Goal: Transaction & Acquisition: Purchase product/service

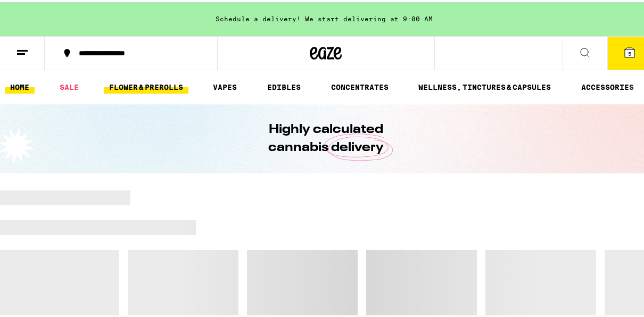
click at [162, 82] on link "FLOWER & PREROLLS" at bounding box center [146, 85] width 85 height 13
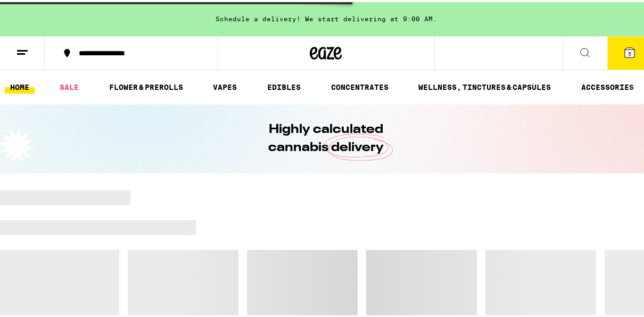
scroll to position [277, 0]
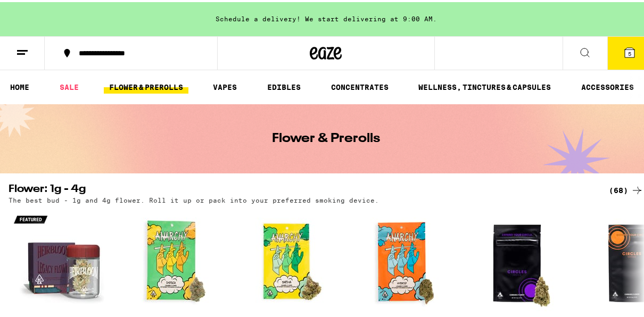
scroll to position [277, 0]
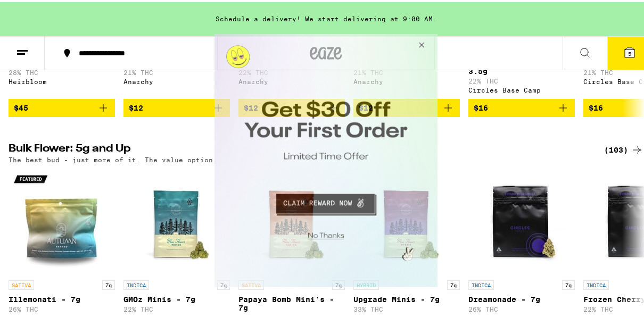
click at [418, 47] on button "Close Modal" at bounding box center [420, 47] width 29 height 26
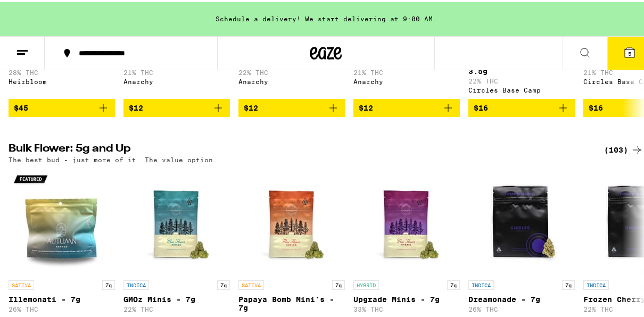
click at [418, 46] on div at bounding box center [325, 51] width 217 height 34
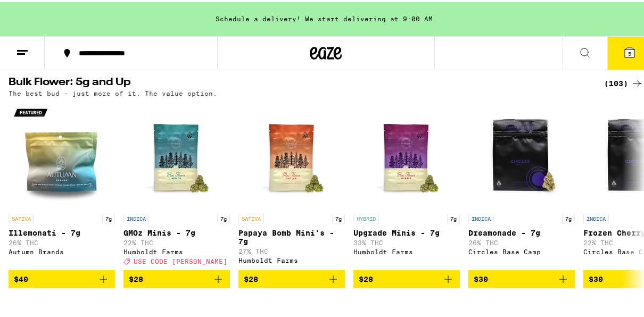
scroll to position [363, 0]
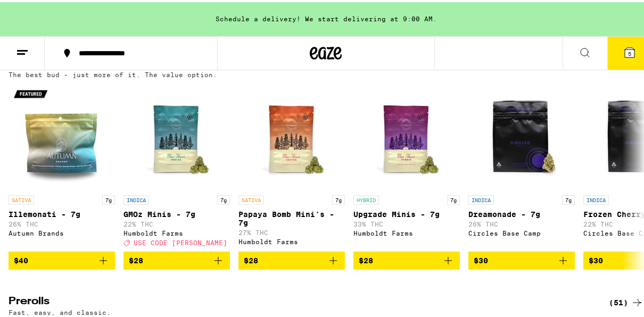
click at [614, 69] on div "(103)" at bounding box center [623, 62] width 39 height 13
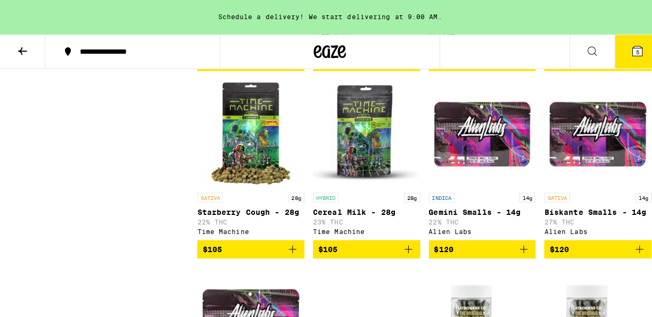
scroll to position [3394, 0]
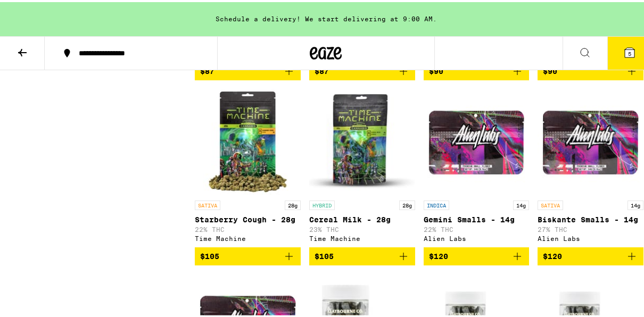
click at [471, 45] on div "Allswell" at bounding box center [477, 41] width 106 height 7
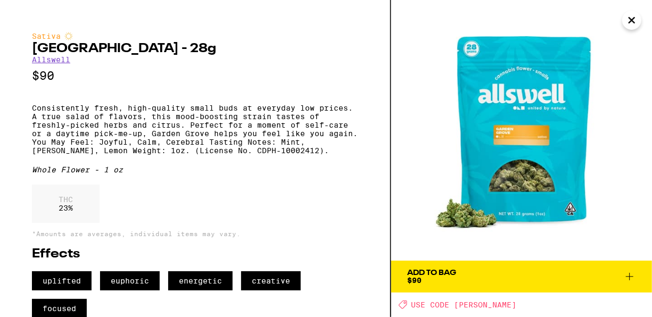
click at [456, 275] on div "Add To Bag" at bounding box center [431, 272] width 49 height 7
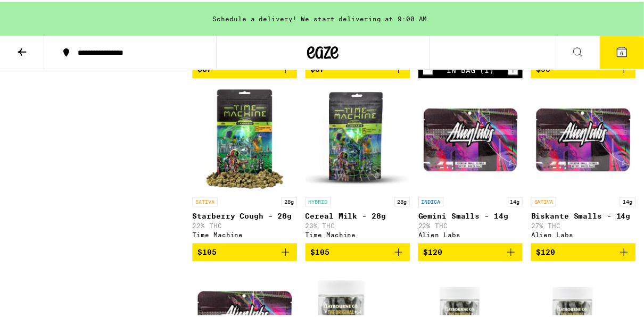
scroll to position [3387, 0]
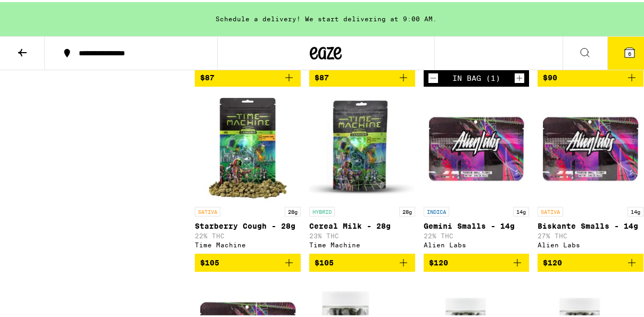
click at [625, 51] on icon at bounding box center [630, 51] width 10 height 10
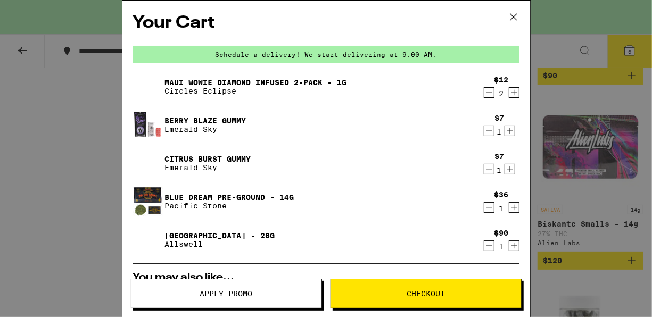
click at [484, 93] on icon "Decrement" at bounding box center [489, 92] width 10 height 13
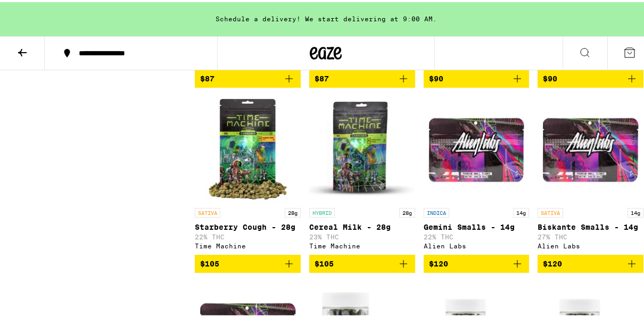
click at [454, 83] on span "$90" at bounding box center [476, 76] width 95 height 13
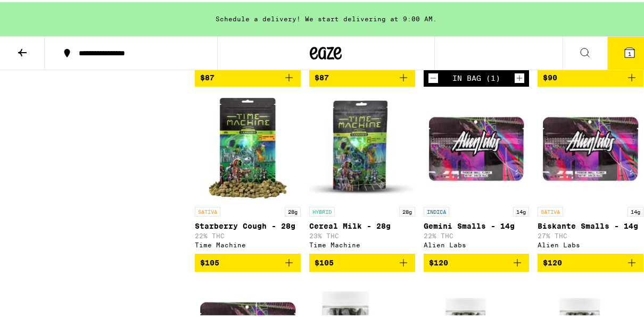
click at [628, 55] on span "1" at bounding box center [629, 51] width 3 height 6
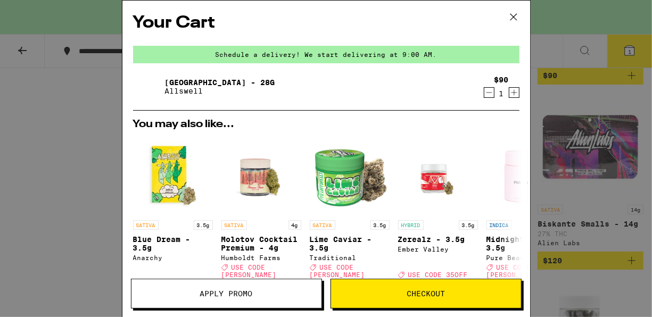
click at [252, 295] on span "Apply Promo" at bounding box center [226, 293] width 53 height 7
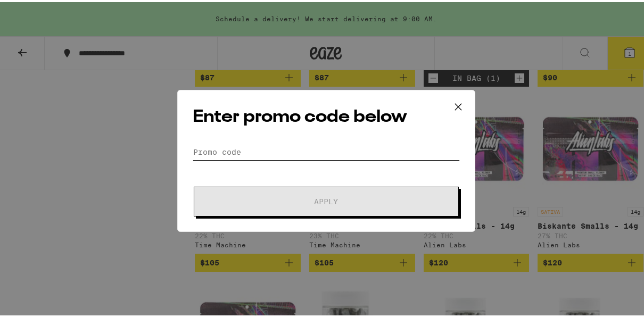
click at [306, 150] on input "Promo Code" at bounding box center [326, 150] width 267 height 16
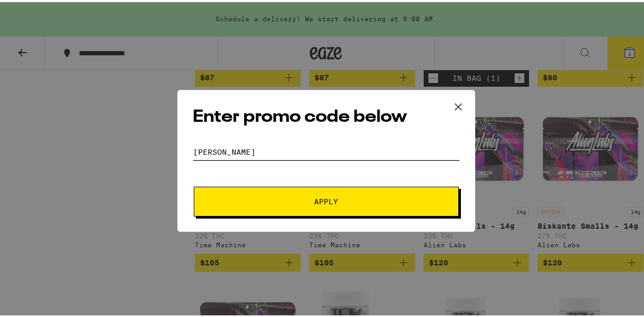
type input "[PERSON_NAME]"
click at [194, 185] on button "Apply" at bounding box center [326, 200] width 265 height 30
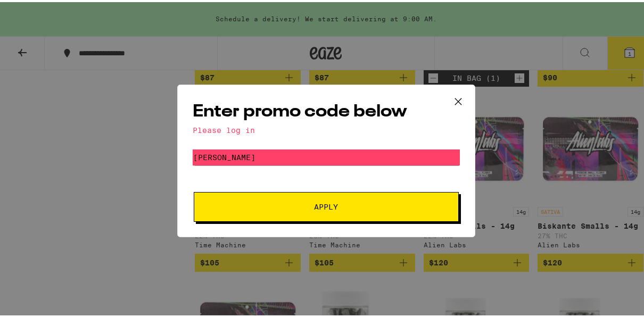
click at [454, 104] on icon at bounding box center [458, 100] width 16 height 16
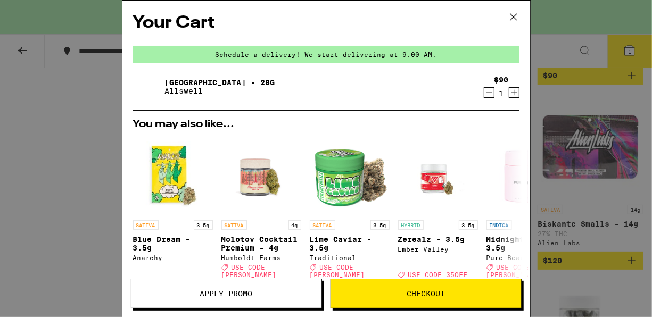
click at [513, 14] on icon at bounding box center [514, 17] width 16 height 16
